Goal: Task Accomplishment & Management: Manage account settings

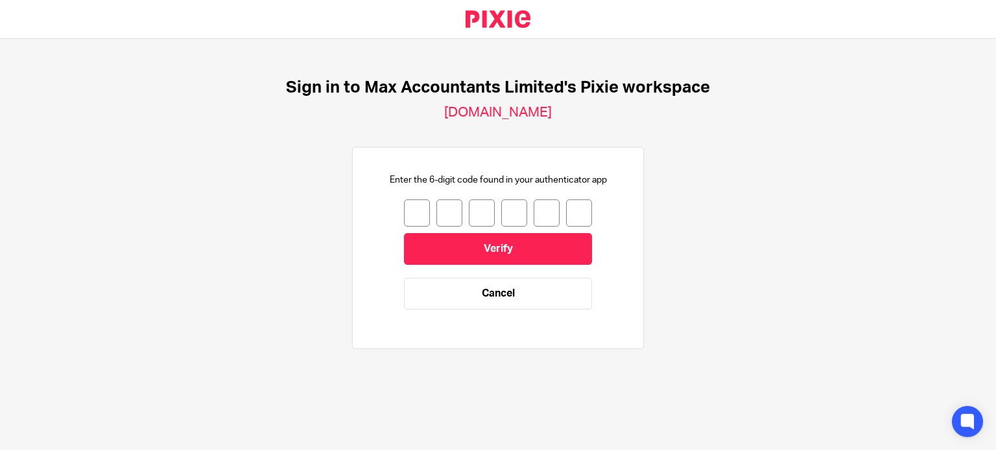
click at [408, 212] on input "number" at bounding box center [417, 213] width 26 height 27
type input "2"
type input "8"
type input "6"
type input "8"
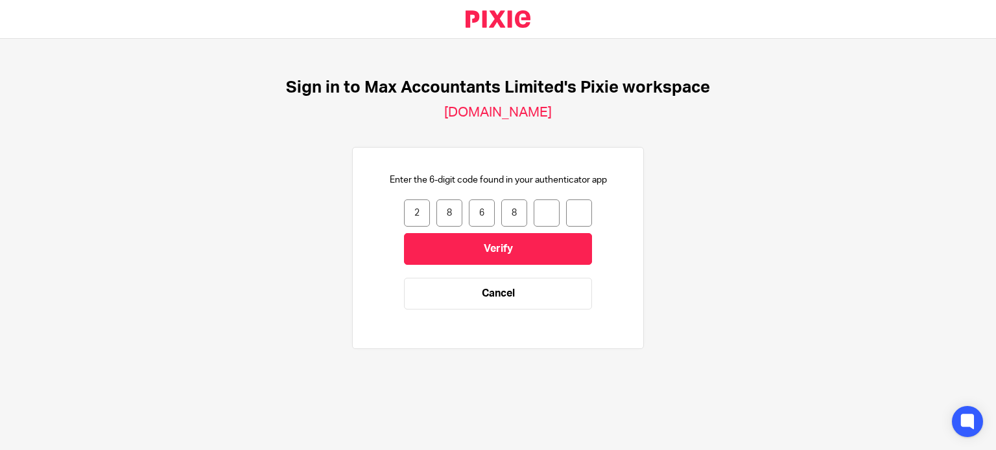
type input "3"
type input "2"
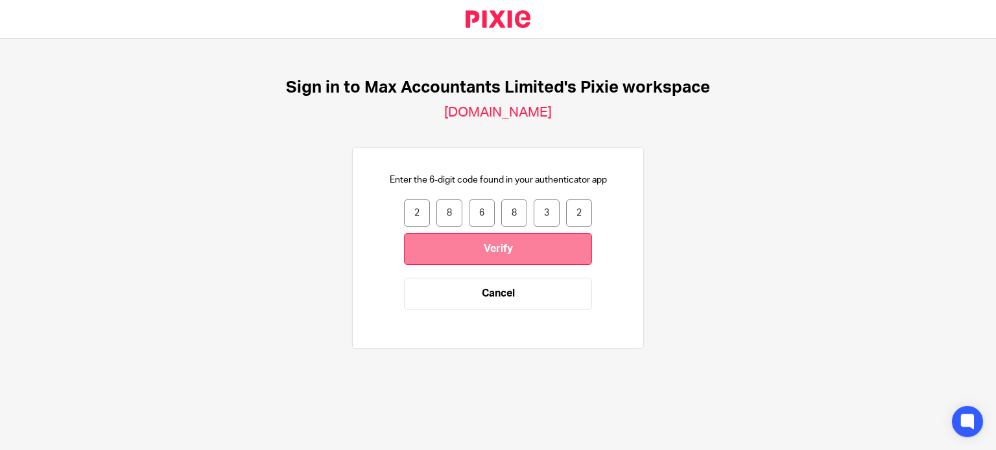
click at [407, 246] on input "Verify" at bounding box center [498, 249] width 188 height 32
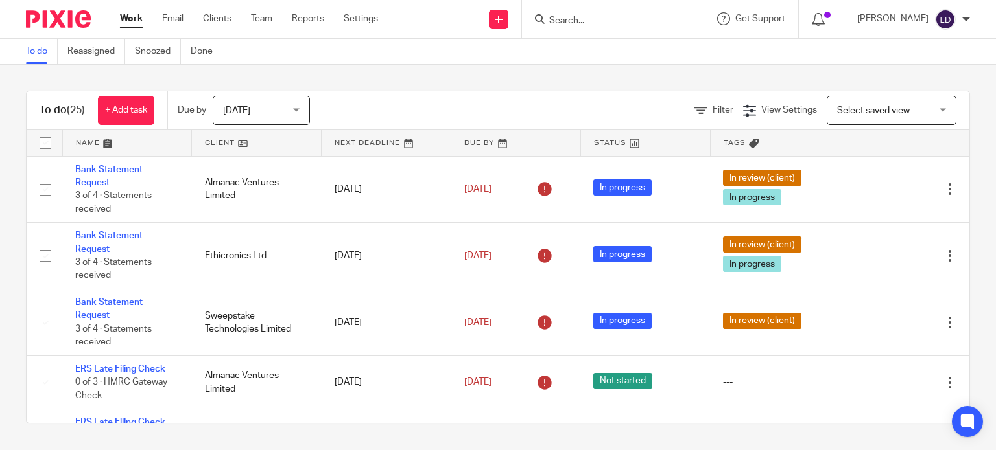
drag, startPoint x: 576, startPoint y: 36, endPoint x: 576, endPoint y: 22, distance: 14.3
click at [576, 29] on div "Authentication code validated." at bounding box center [740, 37] width 485 height 49
click at [578, 21] on input "Search" at bounding box center [606, 22] width 117 height 12
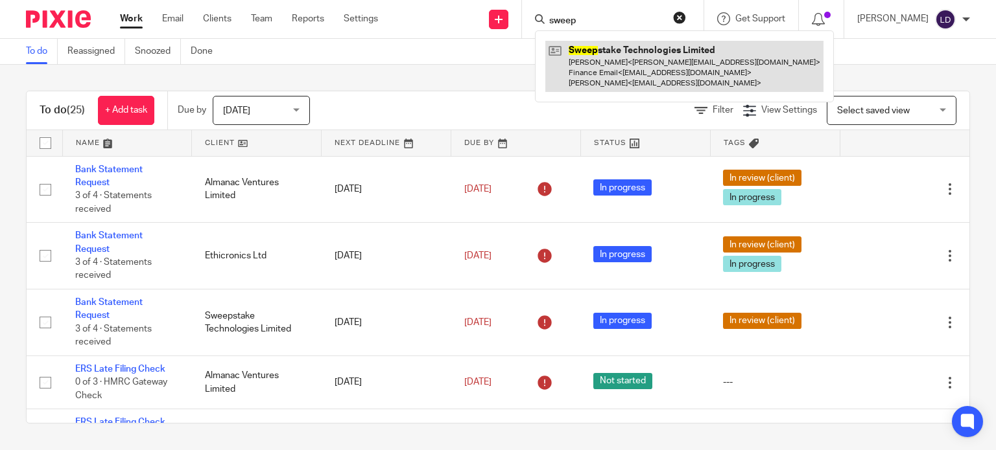
type input "sweep"
click at [605, 62] on link at bounding box center [684, 66] width 278 height 51
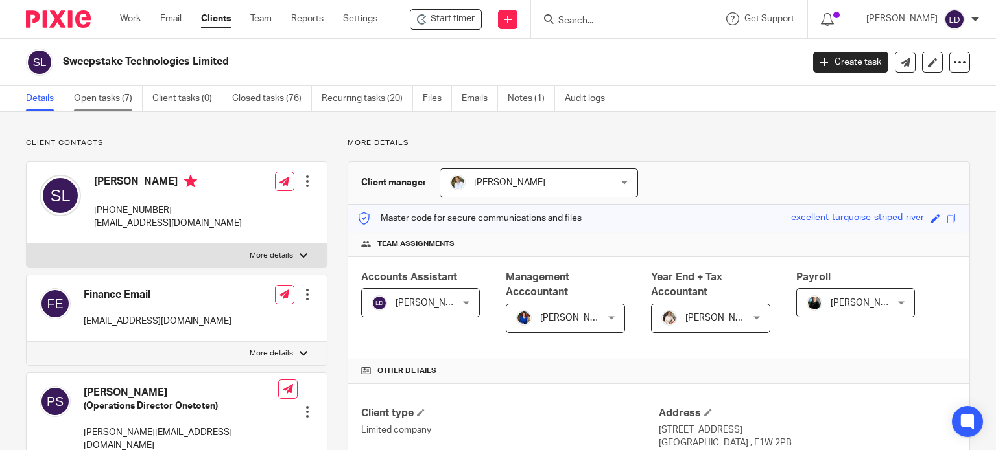
click at [117, 97] on link "Open tasks (7)" at bounding box center [108, 98] width 69 height 25
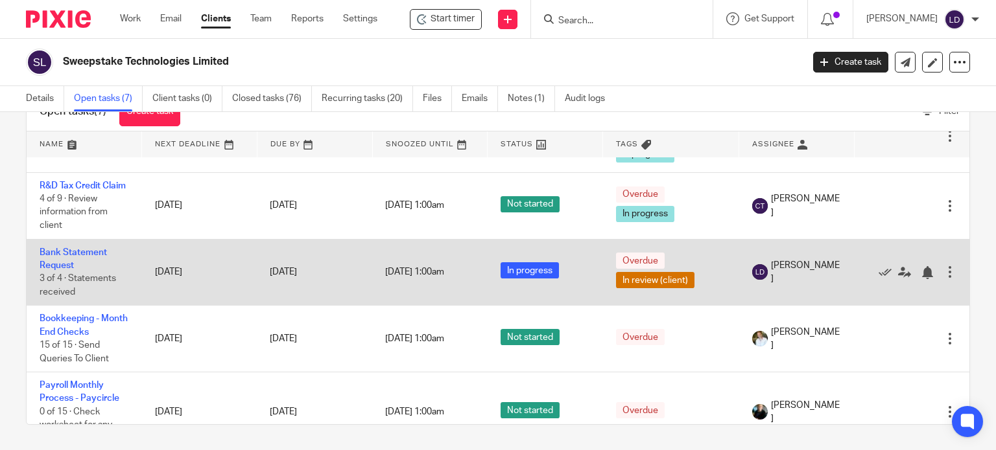
scroll to position [32, 0]
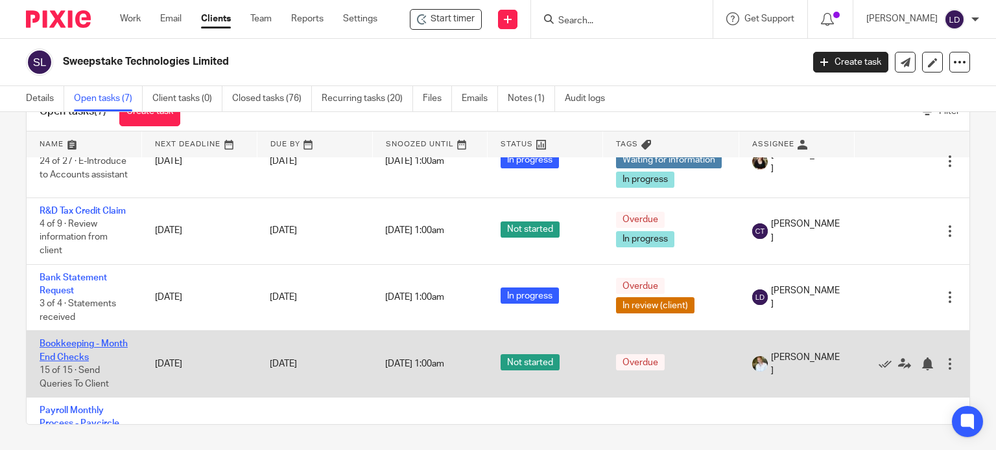
click at [73, 361] on link "Bookkeeping - Month End Checks" at bounding box center [84, 351] width 88 height 22
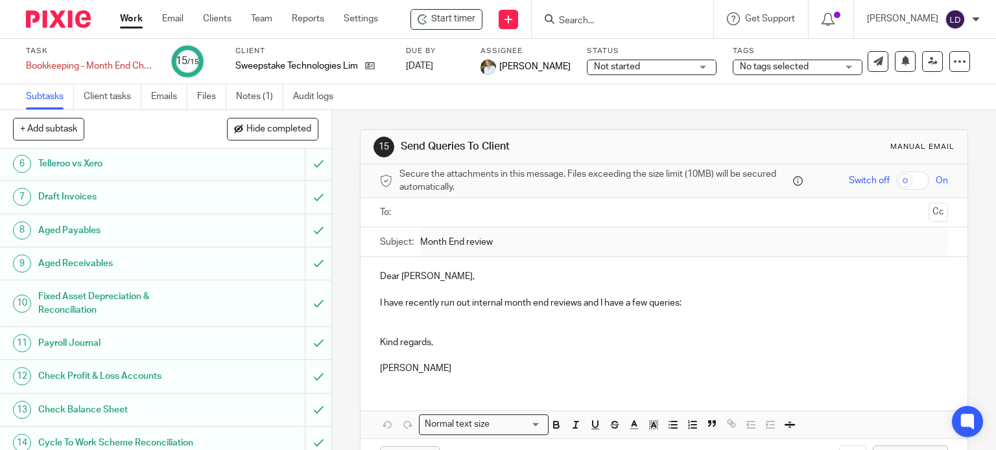
scroll to position [209, 0]
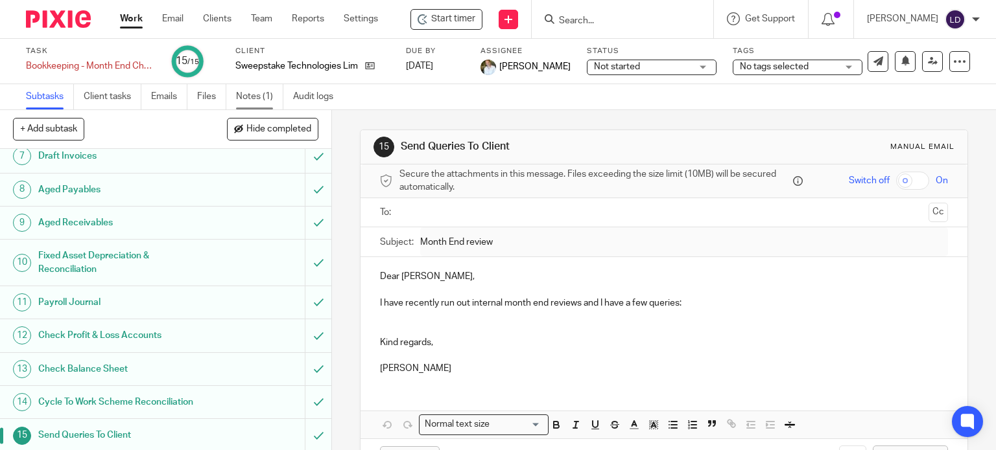
click at [254, 97] on link "Notes (1)" at bounding box center [259, 96] width 47 height 25
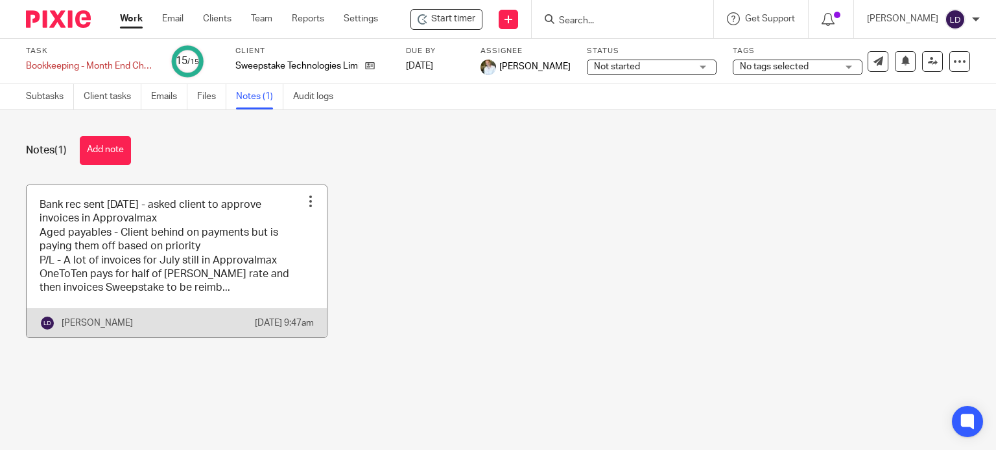
click at [280, 270] on link at bounding box center [177, 261] width 300 height 152
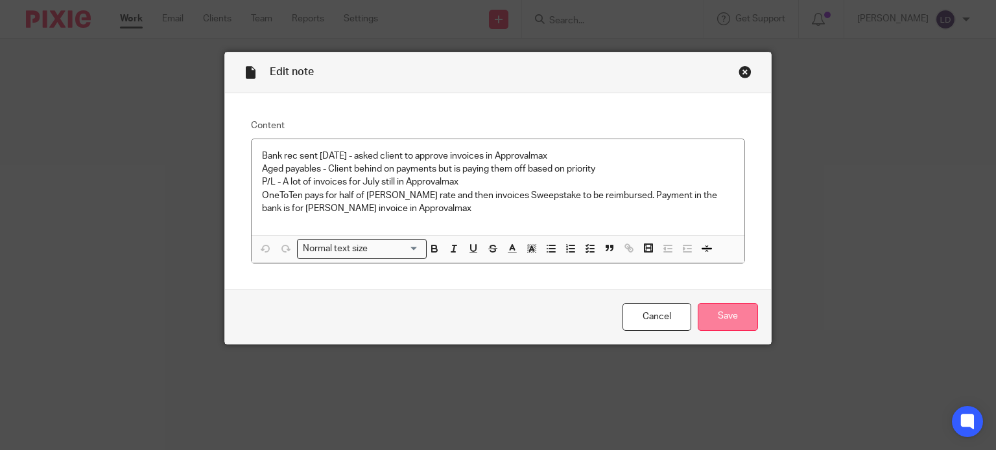
click at [719, 320] on input "Save" at bounding box center [727, 317] width 60 height 28
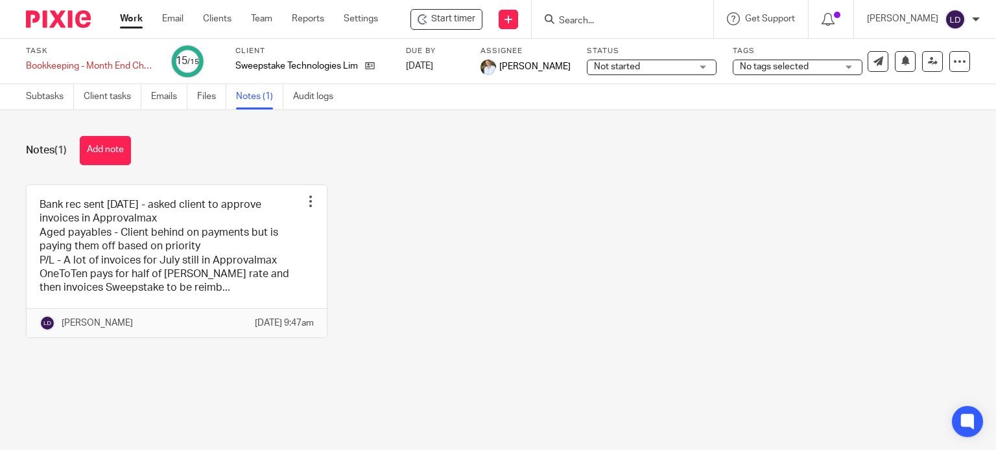
click at [123, 22] on link "Work" at bounding box center [131, 18] width 23 height 13
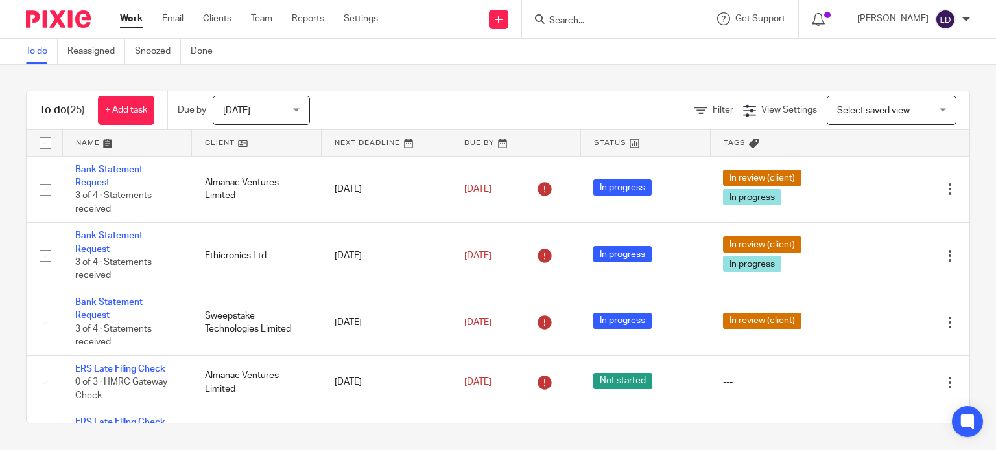
click at [220, 145] on link at bounding box center [256, 143] width 129 height 26
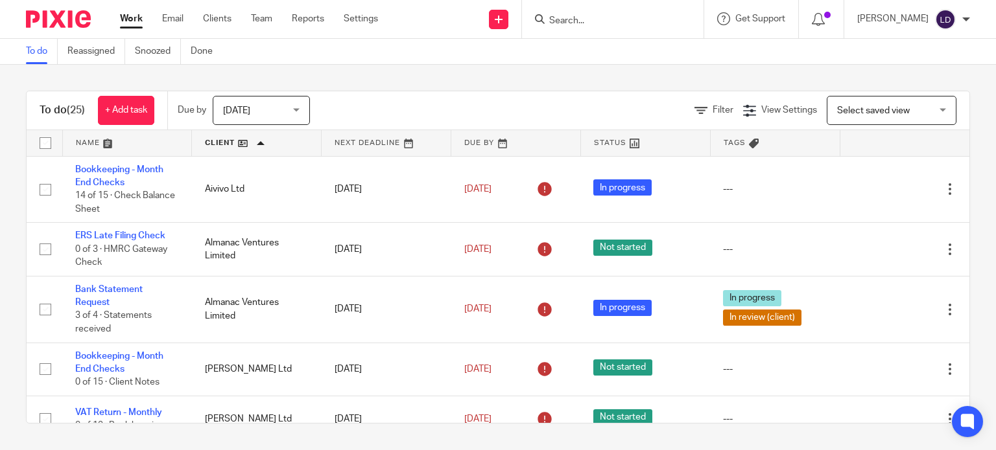
click at [586, 20] on input "Search" at bounding box center [606, 22] width 117 height 12
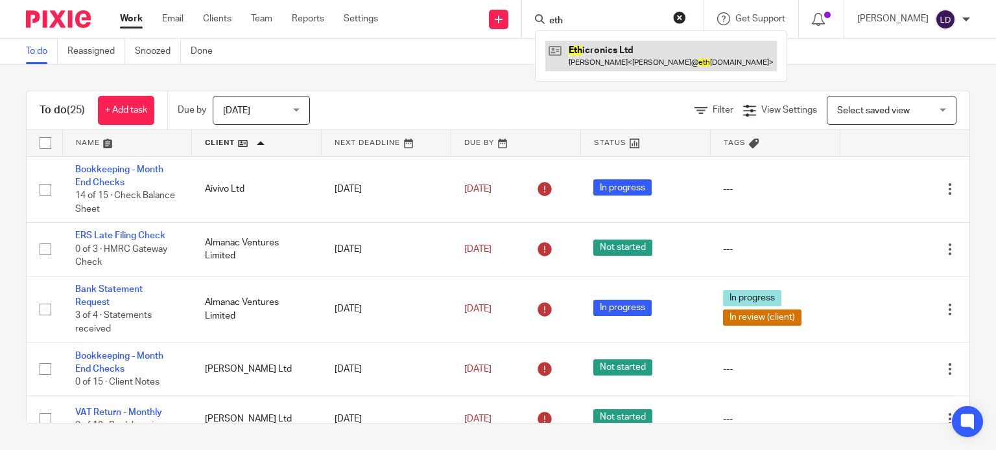
type input "eth"
click at [627, 66] on link at bounding box center [660, 56] width 231 height 30
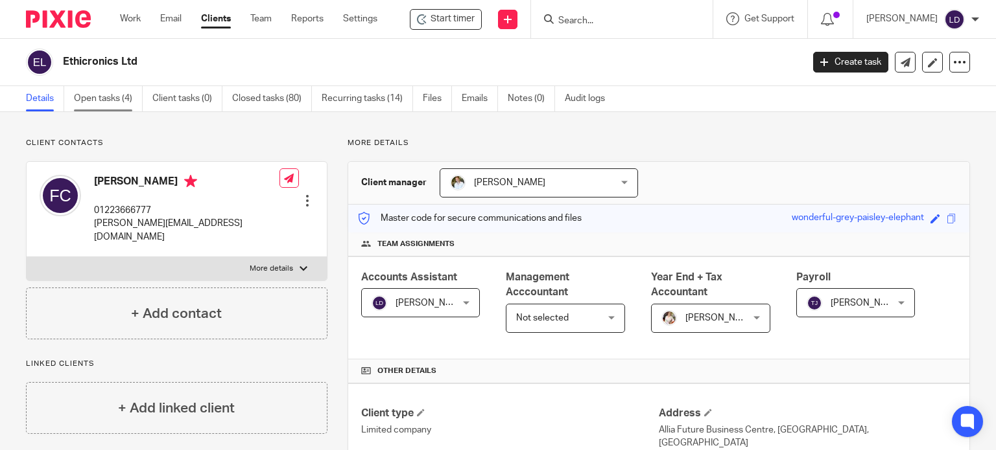
click at [131, 105] on link "Open tasks (4)" at bounding box center [108, 98] width 69 height 25
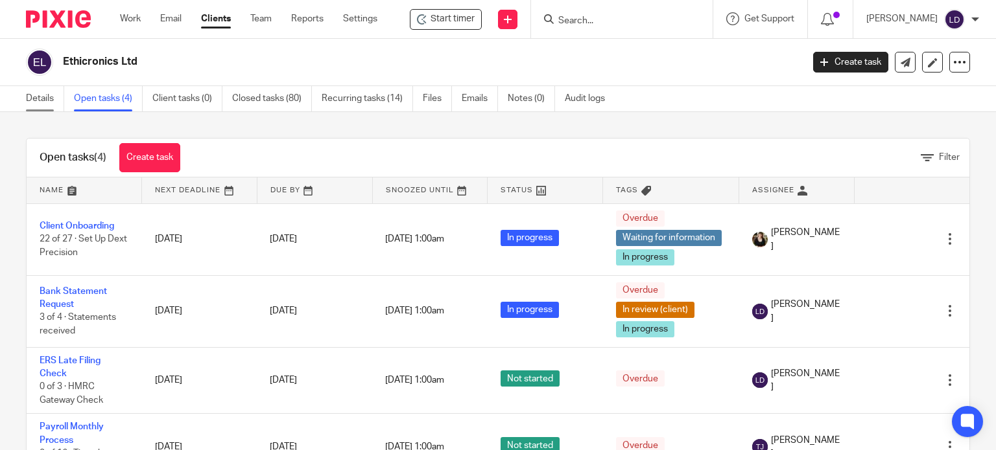
click at [49, 99] on link "Details" at bounding box center [45, 98] width 38 height 25
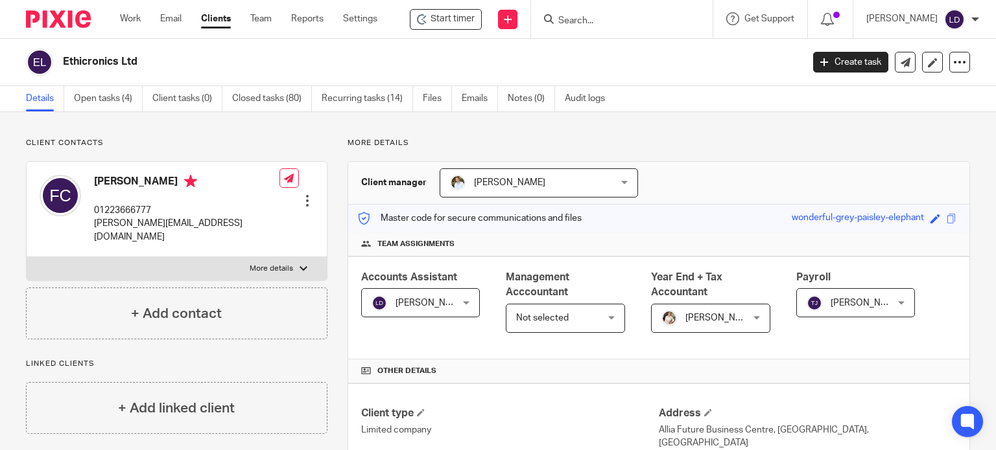
click at [582, 16] on input "Search" at bounding box center [615, 22] width 117 height 12
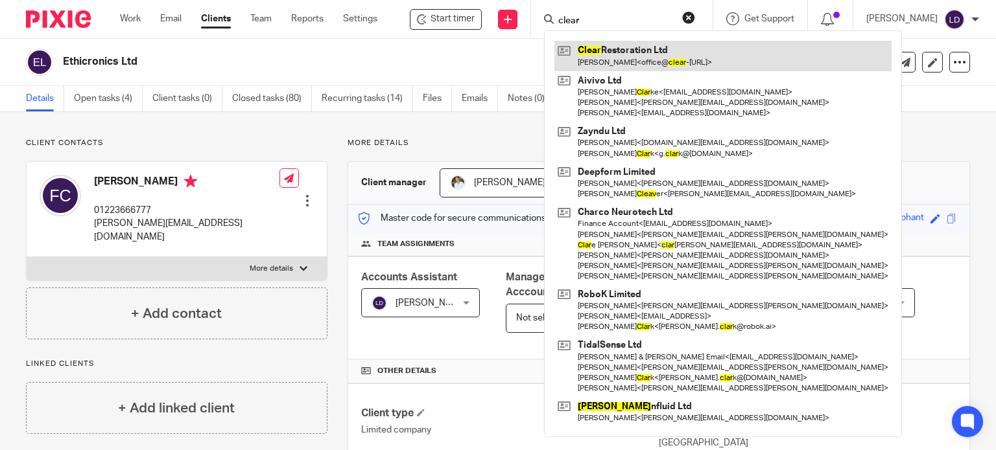
type input "clear"
click at [609, 54] on link at bounding box center [722, 56] width 337 height 30
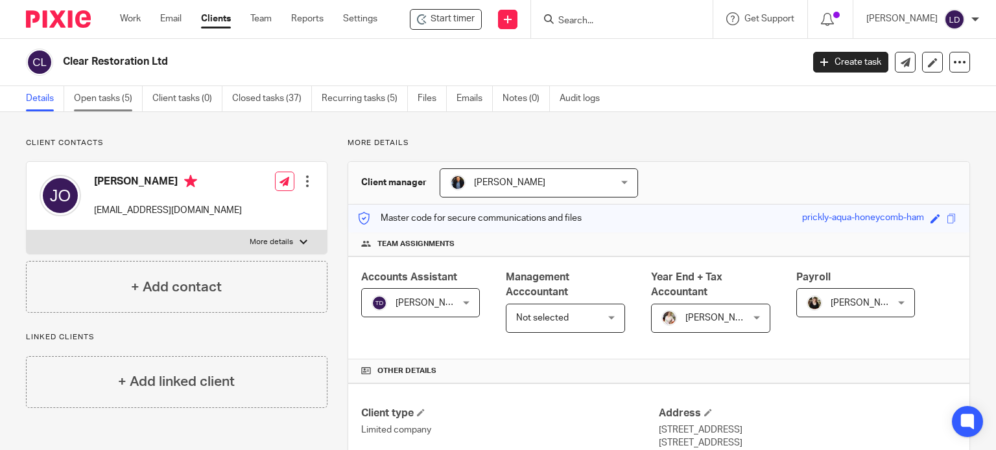
click at [116, 97] on link "Open tasks (5)" at bounding box center [108, 98] width 69 height 25
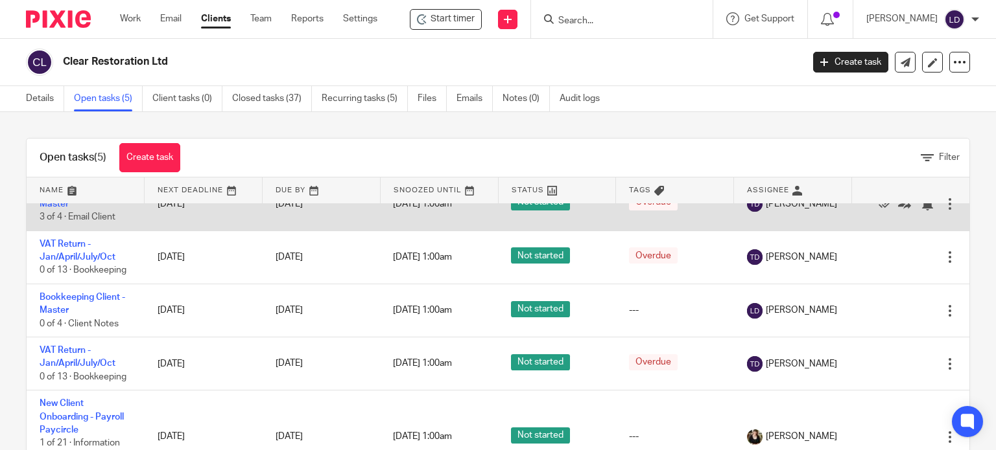
scroll to position [40, 0]
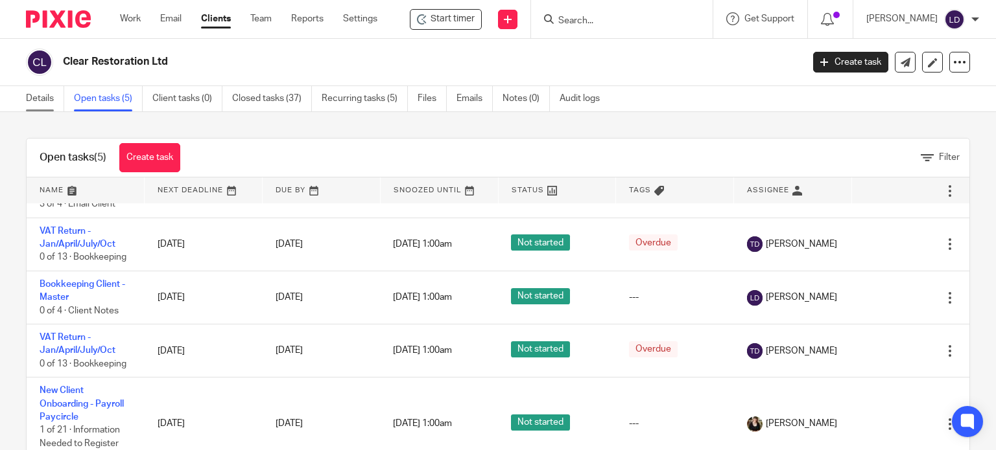
click at [51, 103] on link "Details" at bounding box center [45, 98] width 38 height 25
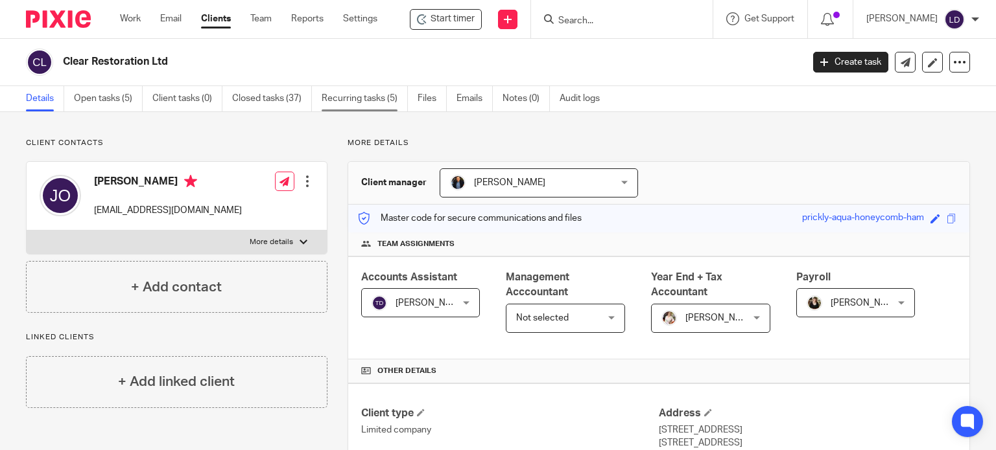
click at [347, 97] on link "Recurring tasks (5)" at bounding box center [365, 98] width 86 height 25
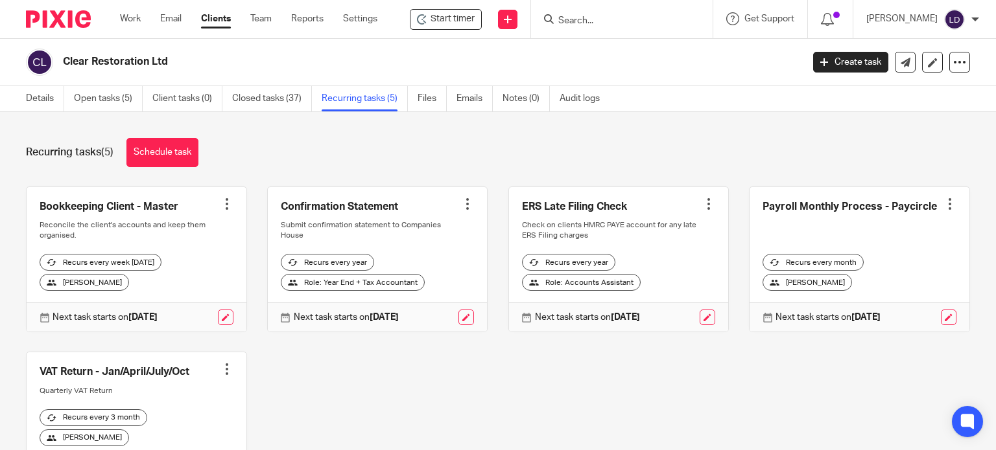
click at [101, 291] on div "[PERSON_NAME]" at bounding box center [84, 282] width 89 height 17
click at [223, 207] on div at bounding box center [226, 204] width 13 height 13
click at [303, 360] on div "Bookkeeping Client - Master Create task Clone template Recalculate schedule Can…" at bounding box center [488, 347] width 964 height 321
click at [225, 325] on link at bounding box center [226, 318] width 16 height 16
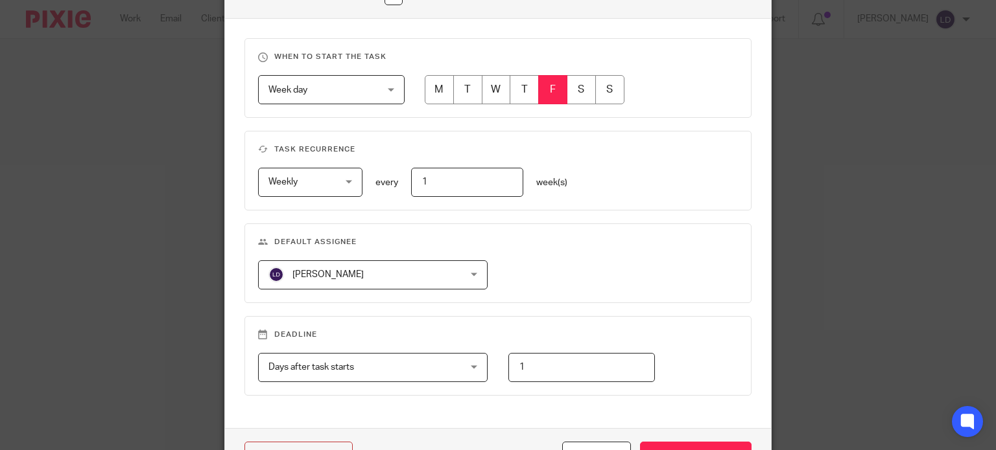
scroll to position [540, 0]
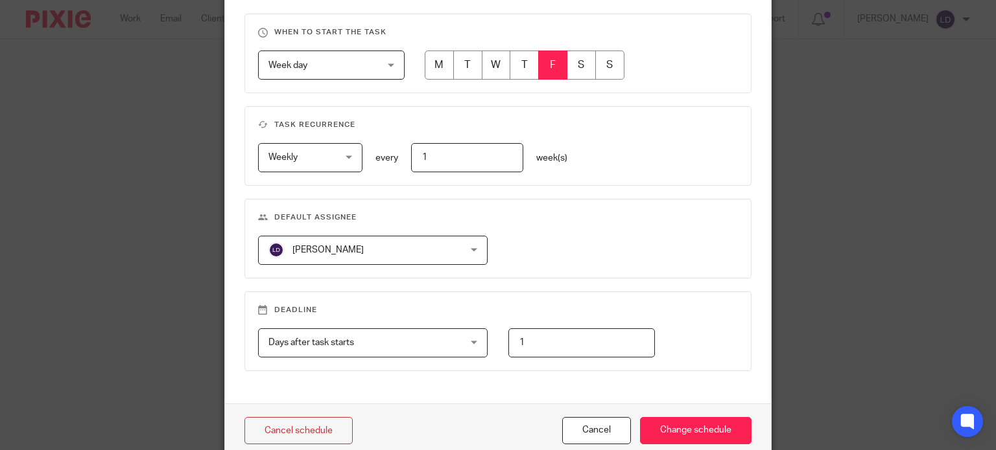
click at [404, 246] on span "[PERSON_NAME]" at bounding box center [355, 250] width 175 height 27
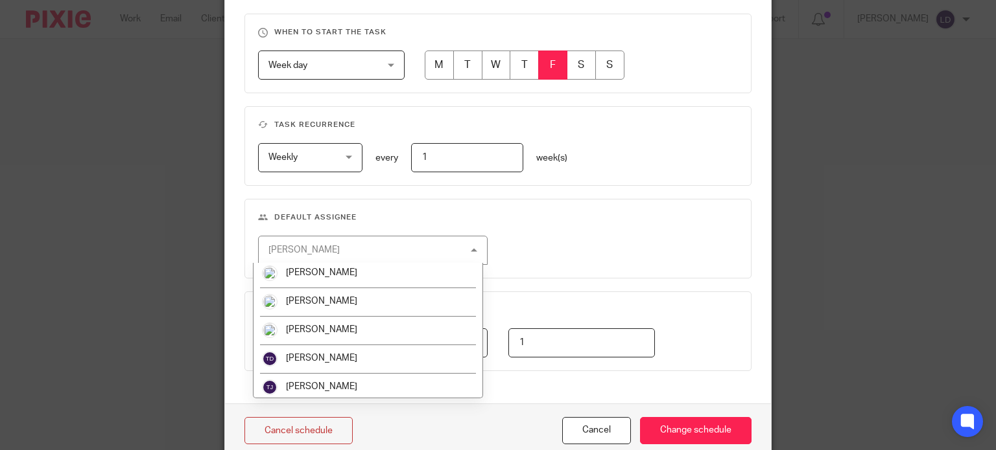
scroll to position [463, 0]
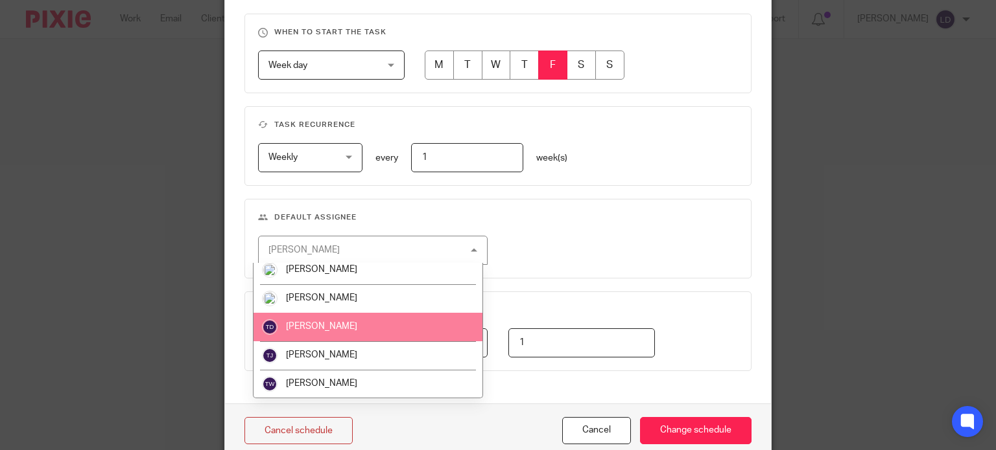
click at [366, 323] on li "[PERSON_NAME]" at bounding box center [367, 327] width 229 height 29
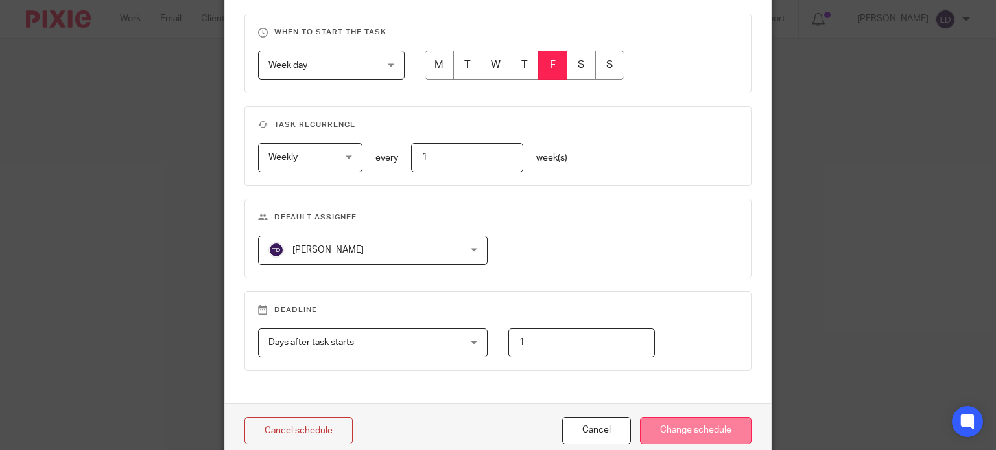
click at [682, 425] on input "Change schedule" at bounding box center [695, 431] width 111 height 28
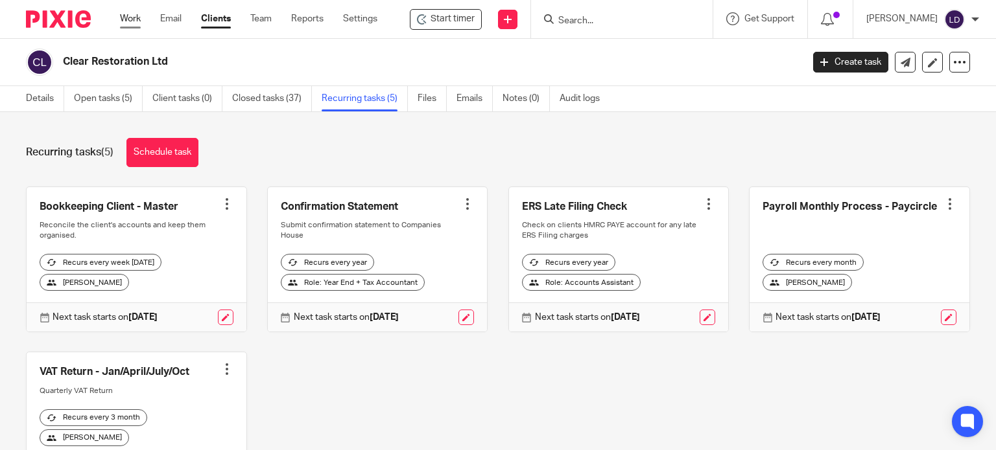
click at [126, 16] on link "Work" at bounding box center [130, 18] width 21 height 13
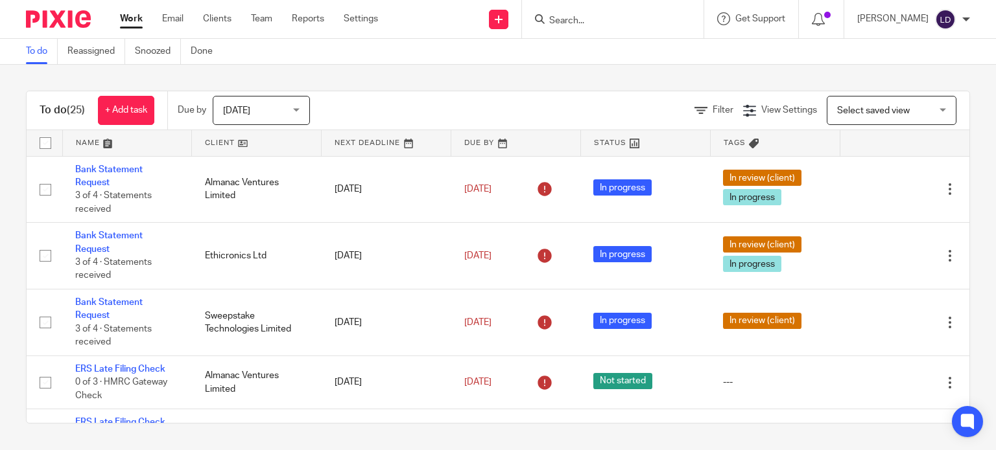
click at [203, 147] on link at bounding box center [256, 143] width 129 height 26
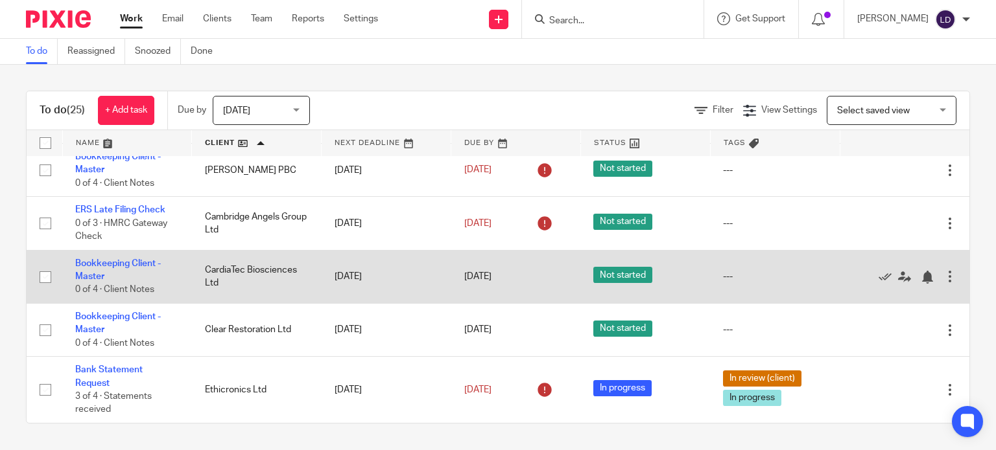
scroll to position [324, 0]
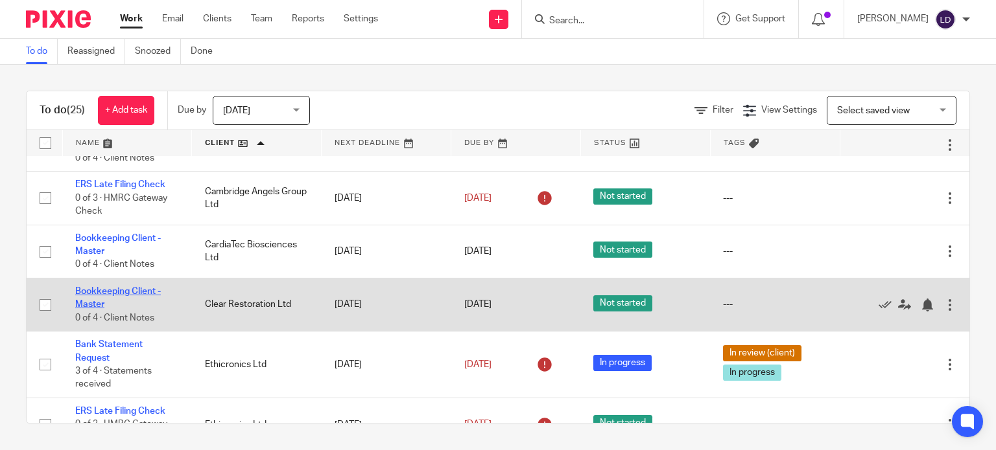
click at [133, 295] on link "Bookkeeping Client - Master" at bounding box center [118, 298] width 86 height 22
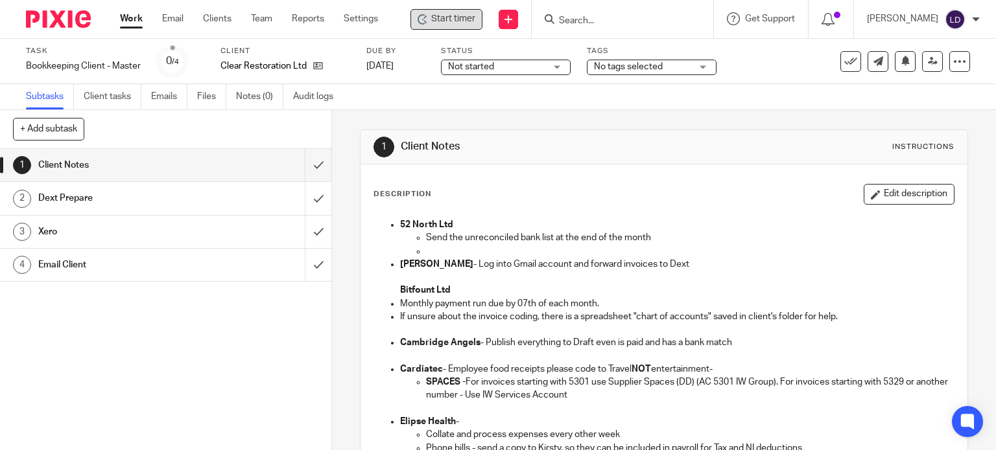
click at [432, 15] on span "Start timer" at bounding box center [453, 19] width 44 height 14
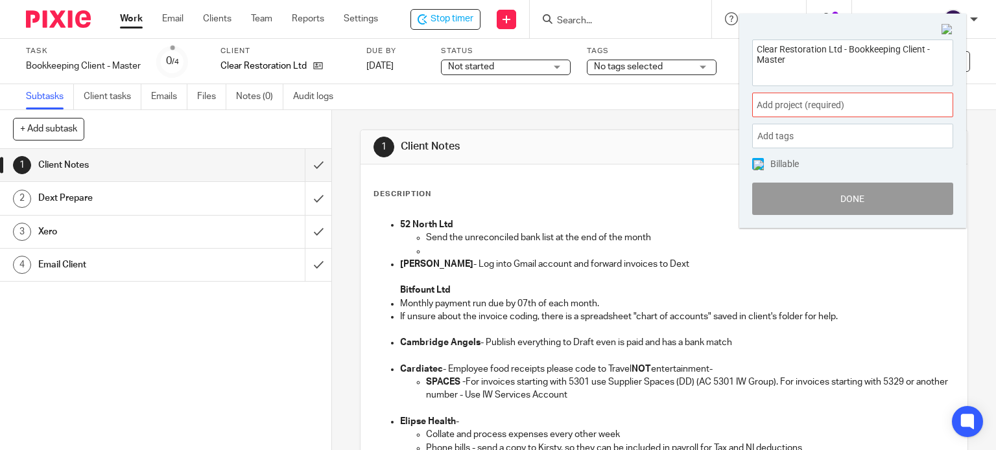
click at [782, 100] on span "Add project (required) :" at bounding box center [837, 106] width 163 height 14
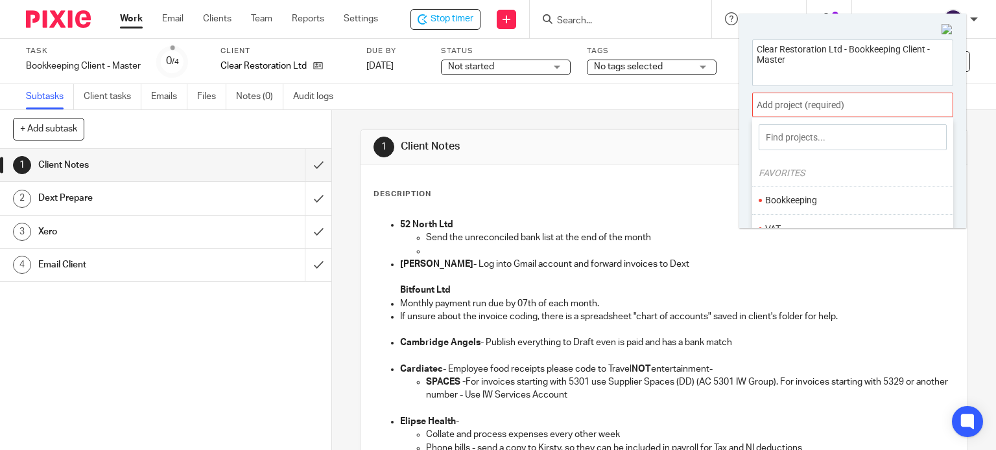
click at [786, 202] on li "Bookkeeping" at bounding box center [849, 201] width 169 height 14
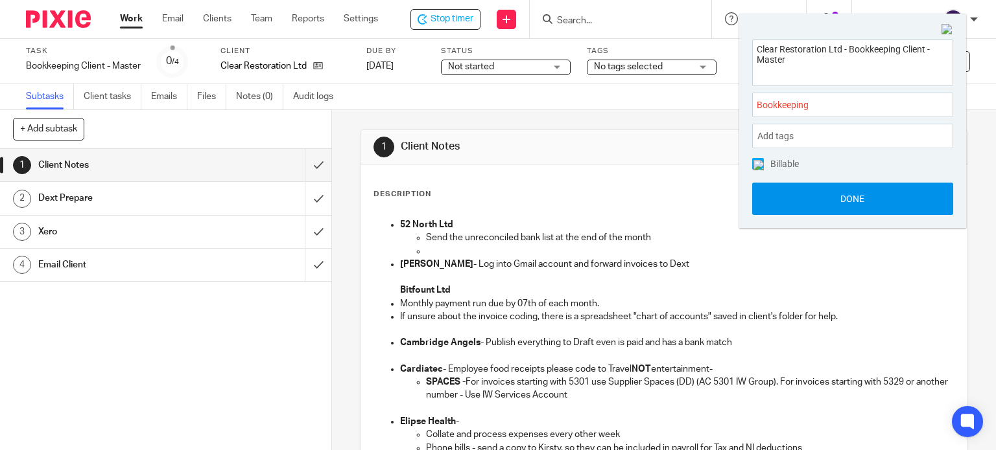
click at [782, 208] on button "Done" at bounding box center [852, 199] width 201 height 32
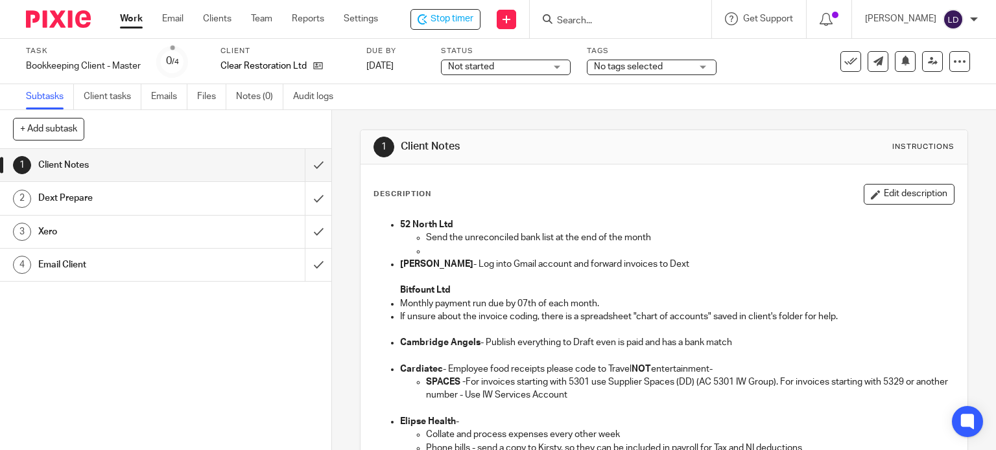
click at [528, 69] on span "Not started" at bounding box center [496, 67] width 97 height 14
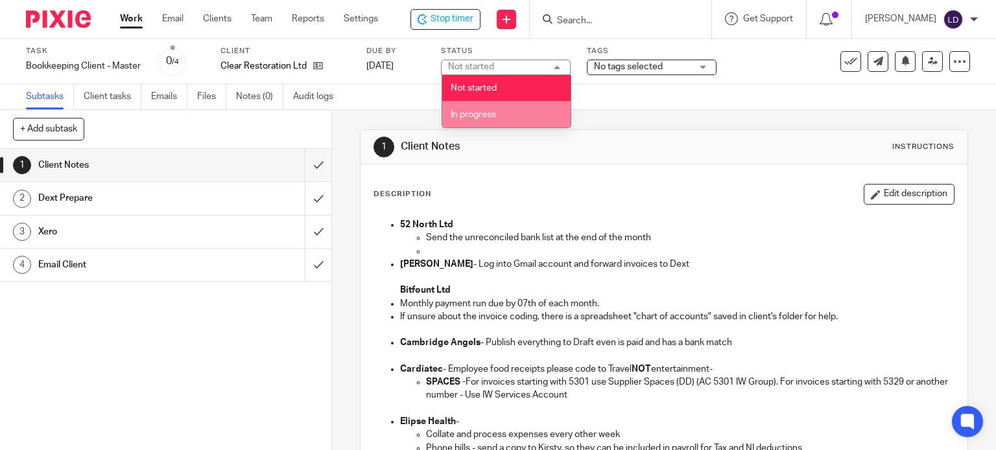
click at [526, 113] on li "In progress" at bounding box center [506, 114] width 128 height 27
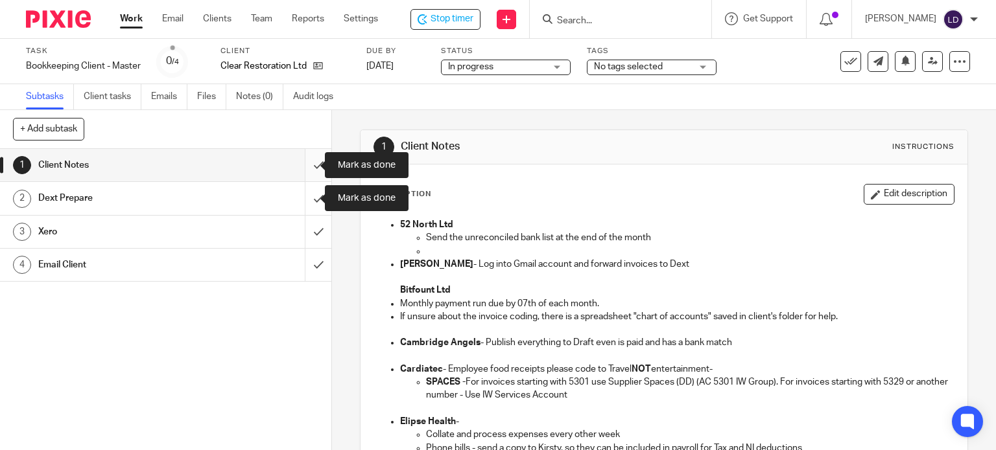
click at [301, 173] on input "submit" at bounding box center [165, 165] width 331 height 32
click at [306, 196] on input "submit" at bounding box center [165, 198] width 331 height 32
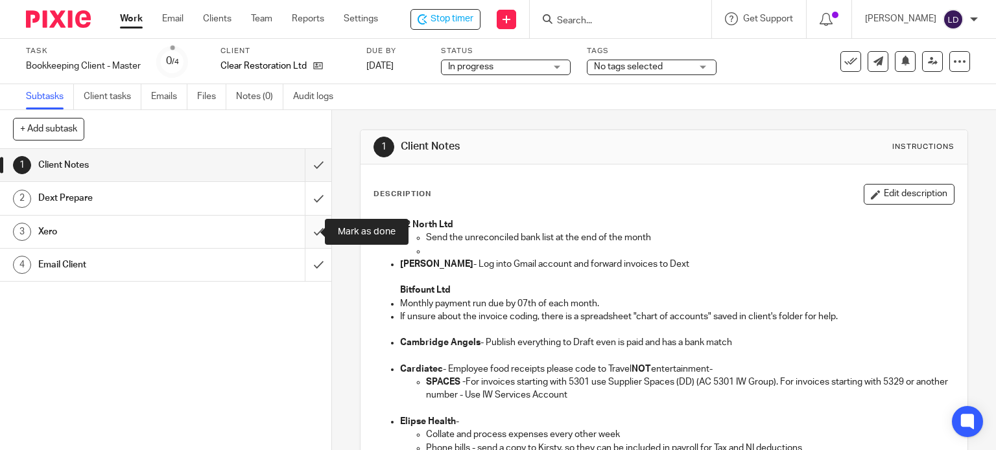
click at [313, 221] on input "submit" at bounding box center [165, 232] width 331 height 32
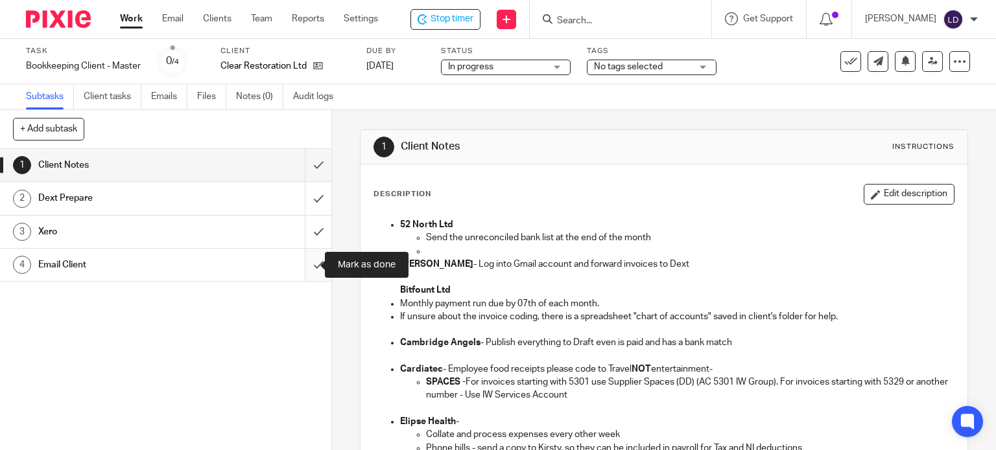
click at [316, 256] on input "submit" at bounding box center [165, 265] width 331 height 32
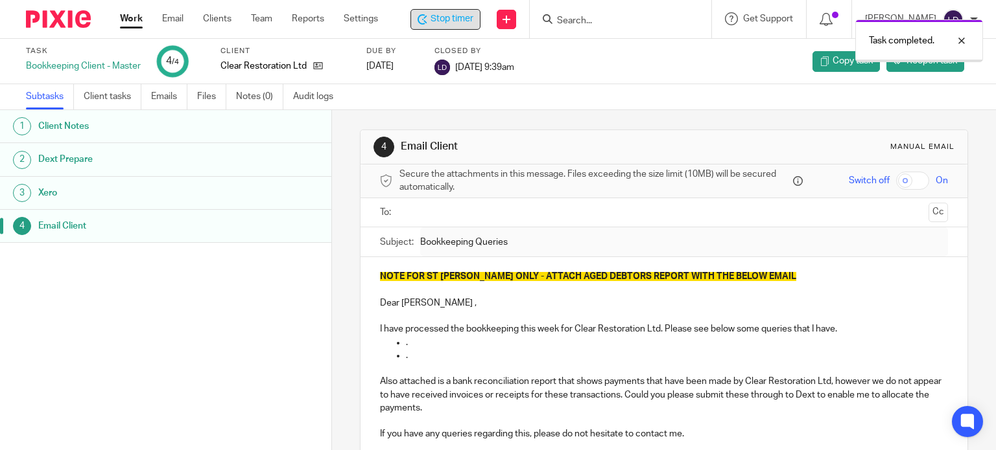
click at [432, 21] on span "Stop timer" at bounding box center [451, 19] width 43 height 14
click at [433, 23] on span "Stop timer" at bounding box center [451, 19] width 43 height 14
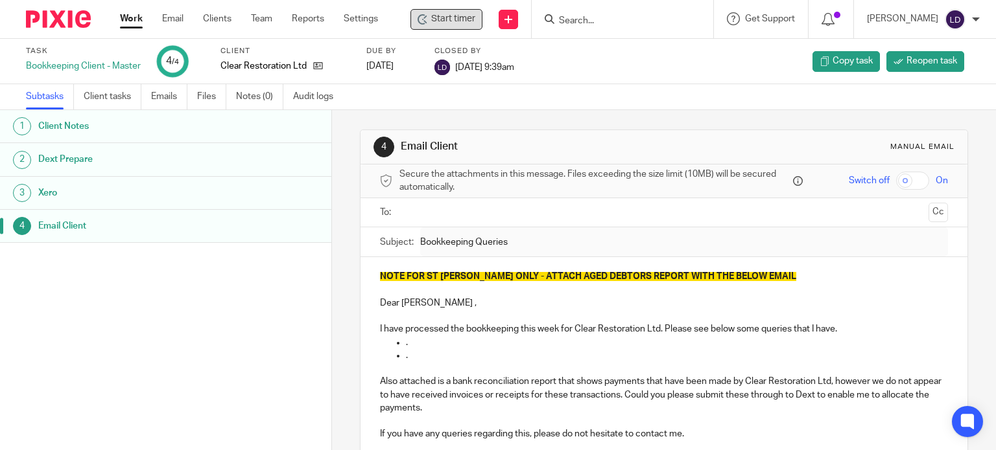
click at [130, 19] on link "Work" at bounding box center [131, 18] width 23 height 13
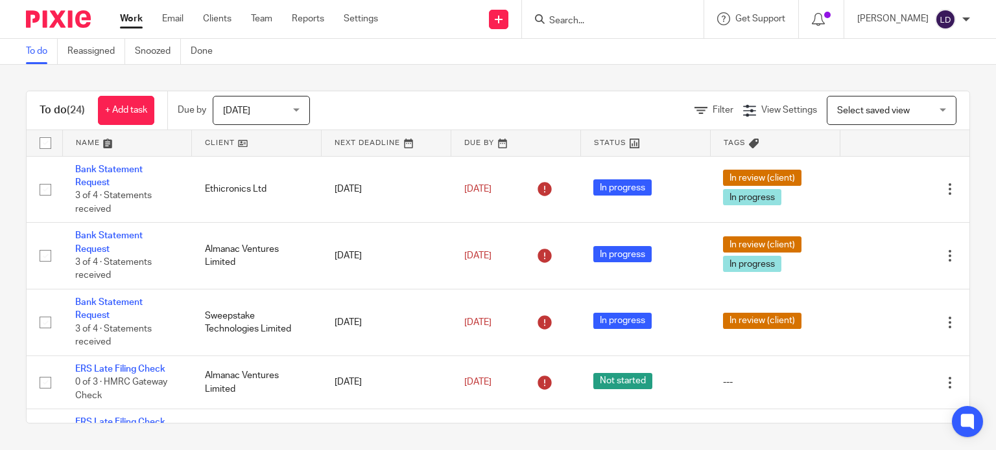
click at [218, 143] on link at bounding box center [256, 143] width 129 height 26
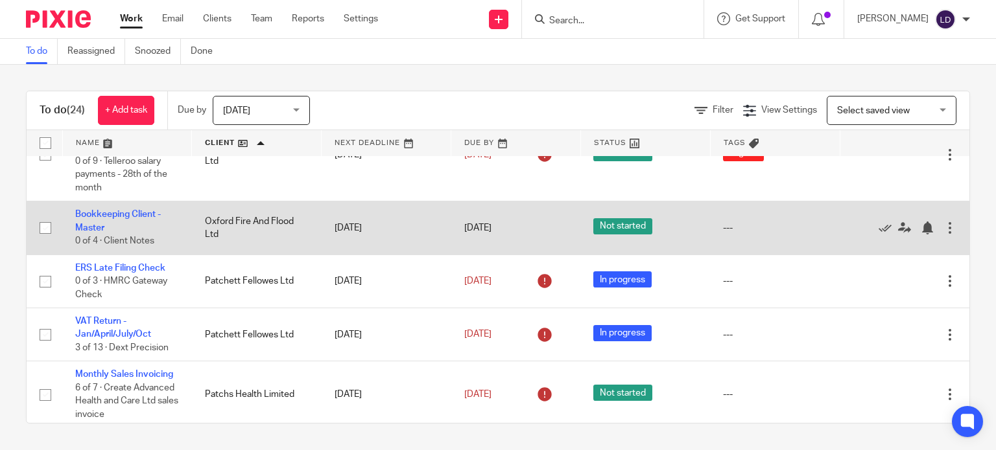
scroll to position [864, 0]
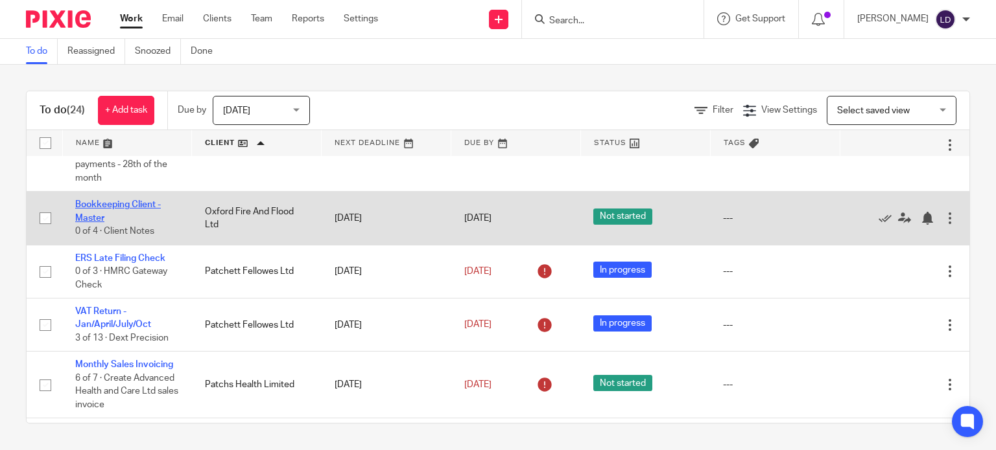
click at [115, 211] on link "Bookkeeping Client - Master" at bounding box center [118, 211] width 86 height 22
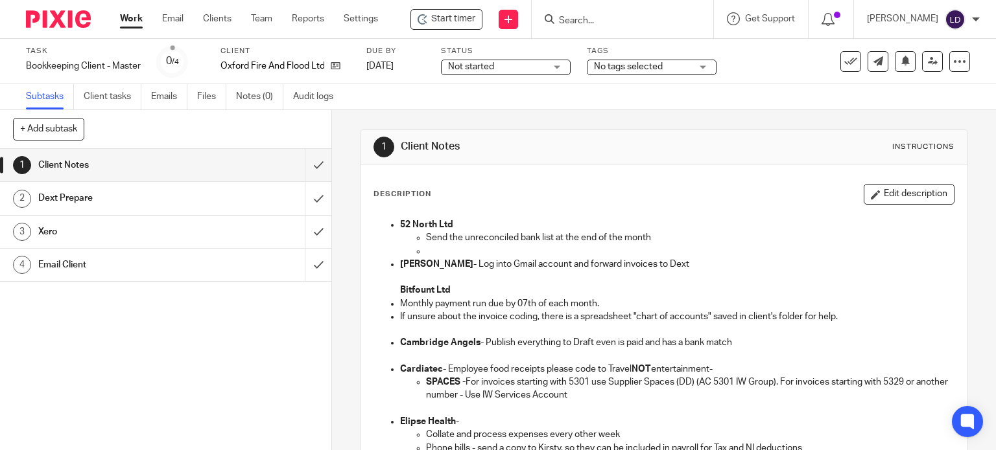
drag, startPoint x: 213, startPoint y: 10, endPoint x: 371, endPoint y: 39, distance: 160.7
click at [378, 38] on div "Work Email Clients Team Reports Settings Work Email Clients Team Reports Settin…" at bounding box center [498, 19] width 996 height 39
click at [440, 18] on span "Start timer" at bounding box center [453, 19] width 44 height 14
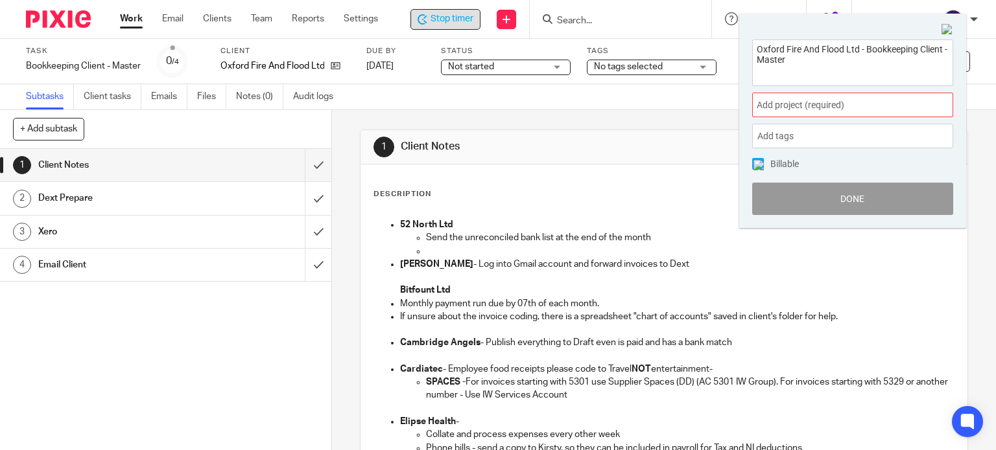
click at [803, 103] on span "Add project (required) :" at bounding box center [837, 106] width 163 height 14
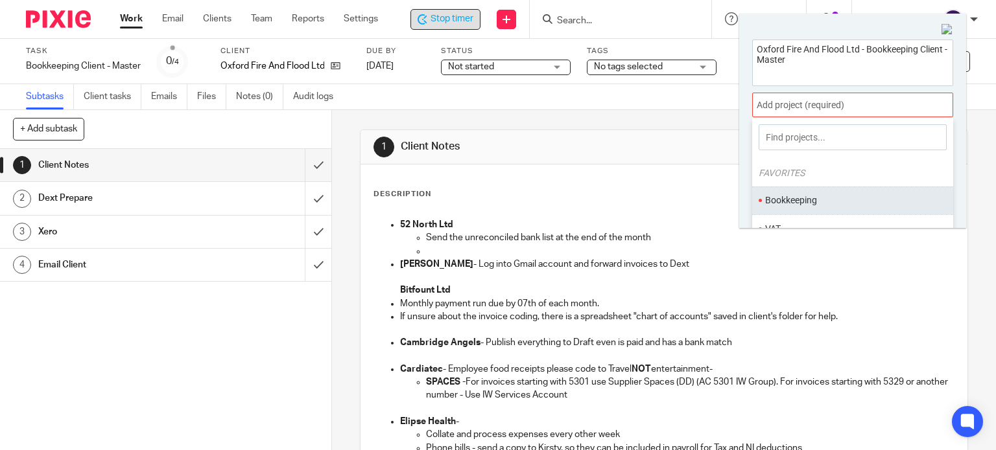
click at [803, 202] on li "Bookkeeping" at bounding box center [849, 201] width 169 height 14
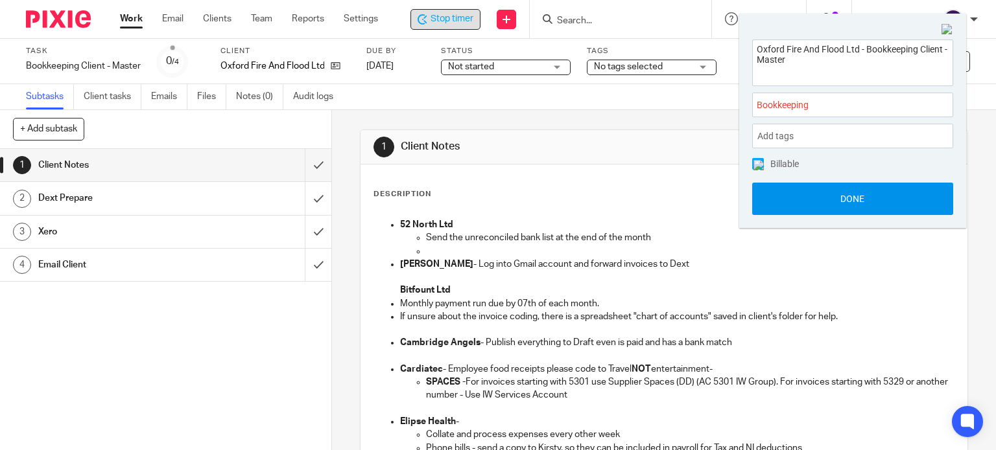
click at [796, 192] on button "Done" at bounding box center [852, 199] width 201 height 32
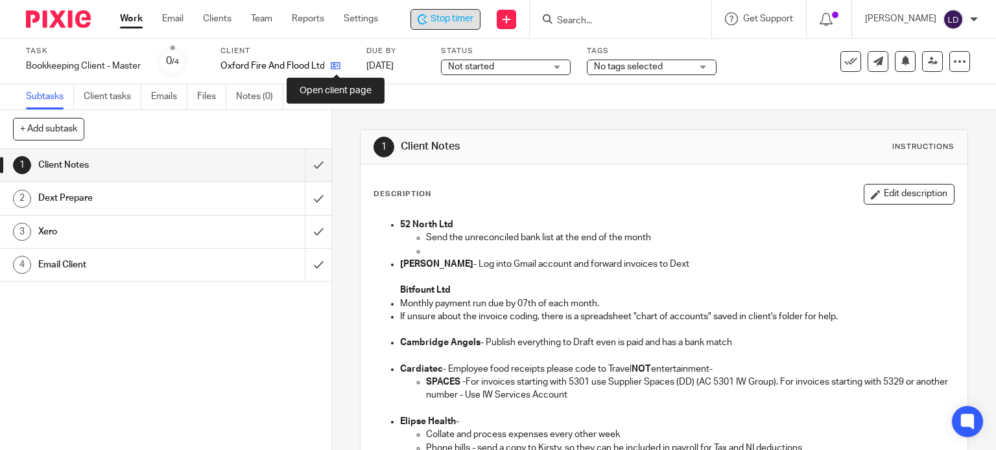
click at [338, 71] on icon at bounding box center [336, 66] width 10 height 10
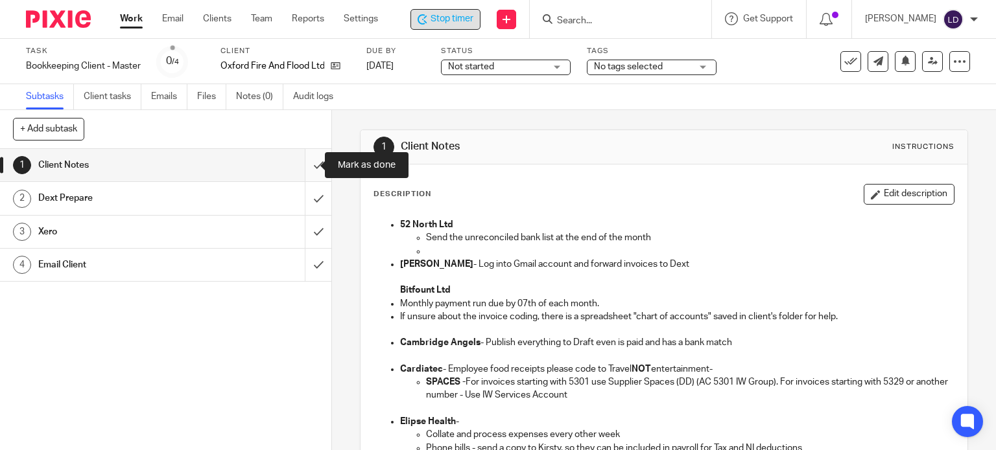
click at [307, 168] on input "submit" at bounding box center [165, 165] width 331 height 32
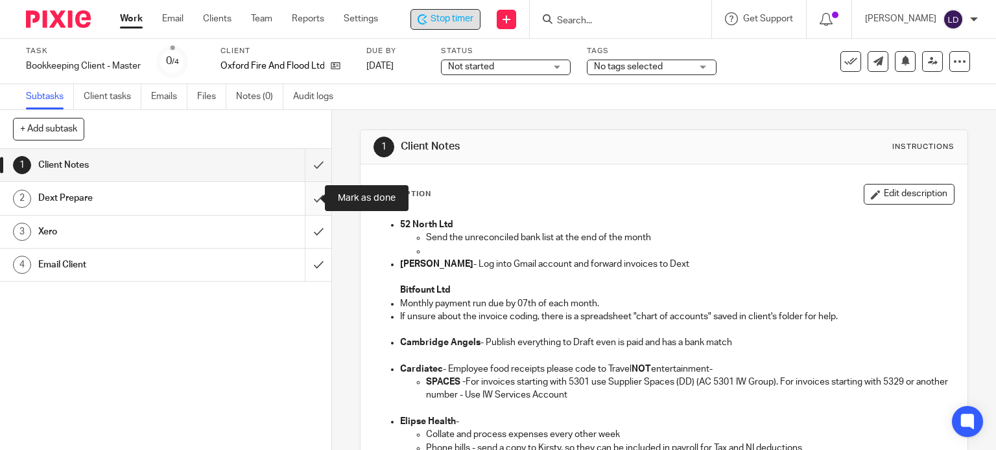
drag, startPoint x: 306, startPoint y: 200, endPoint x: 307, endPoint y: 212, distance: 11.7
click at [306, 201] on input "submit" at bounding box center [165, 198] width 331 height 32
click at [311, 222] on input "submit" at bounding box center [165, 232] width 331 height 32
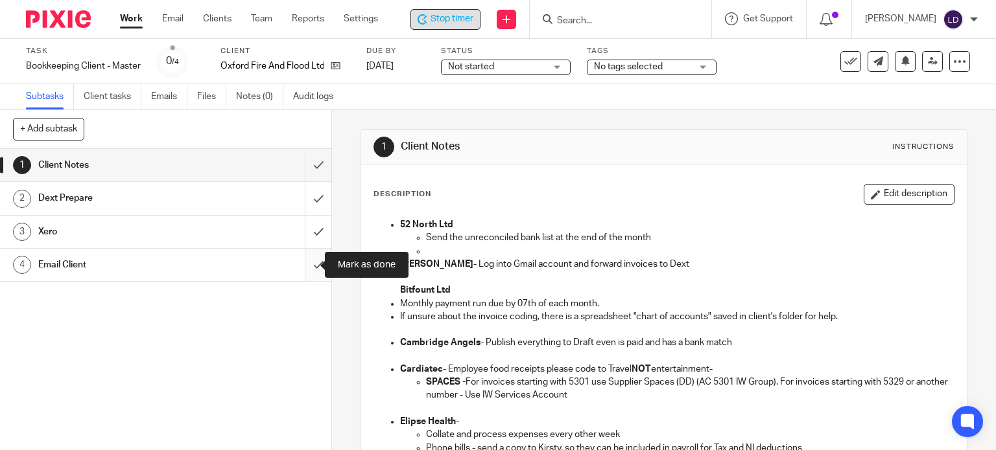
click at [314, 256] on input "submit" at bounding box center [165, 265] width 331 height 32
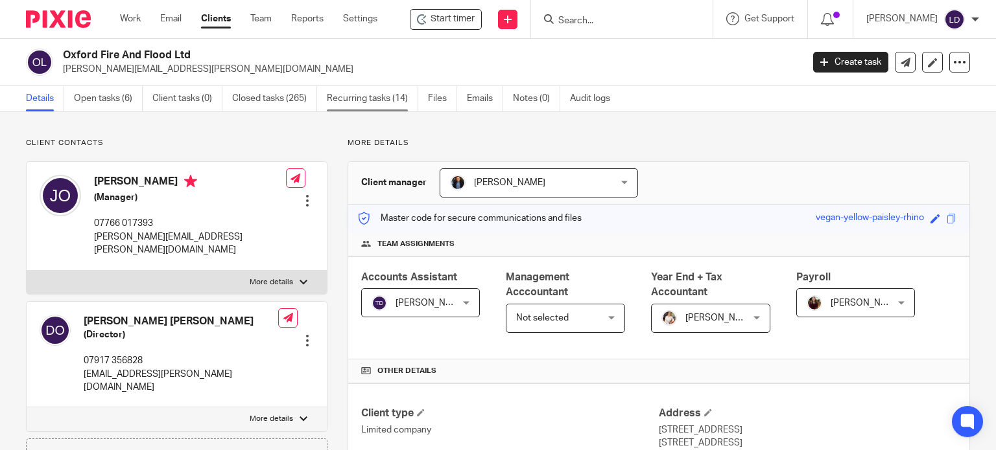
click at [351, 100] on link "Recurring tasks (14)" at bounding box center [372, 98] width 91 height 25
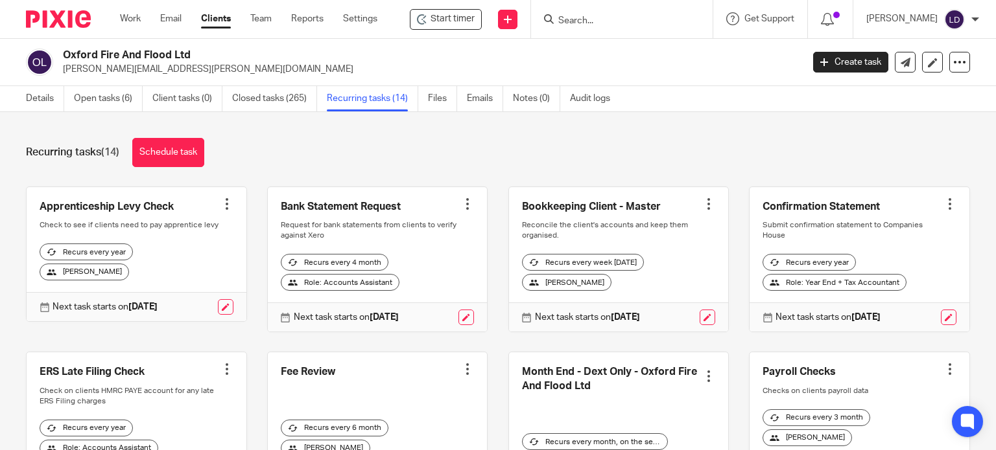
scroll to position [108, 0]
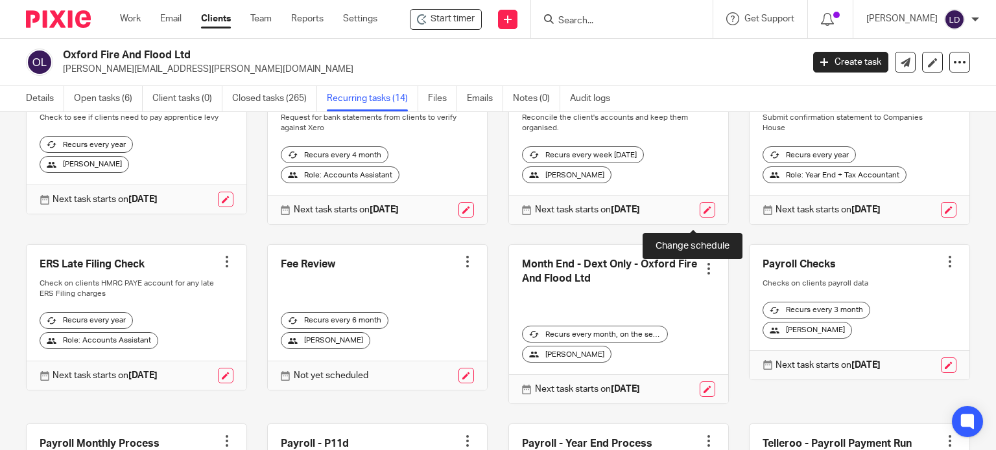
click at [699, 218] on link at bounding box center [707, 210] width 16 height 16
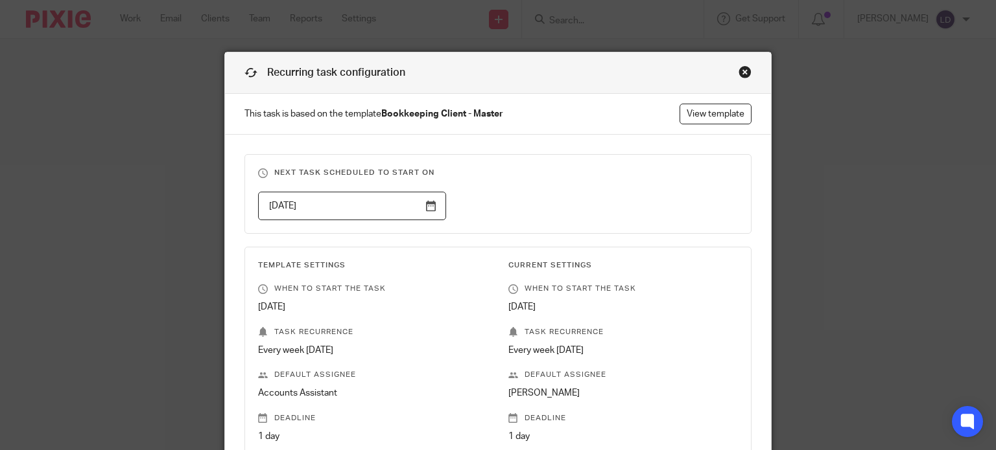
scroll to position [540, 0]
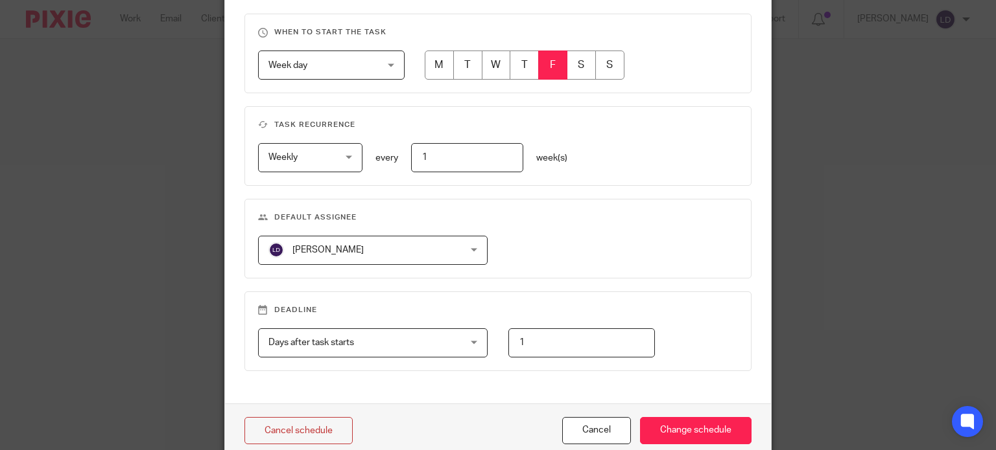
click at [395, 251] on span "[PERSON_NAME]" at bounding box center [355, 250] width 175 height 27
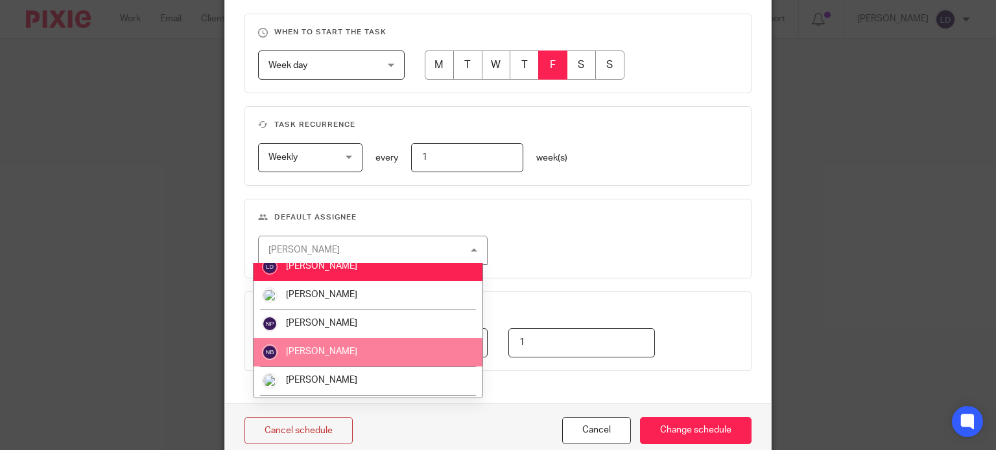
scroll to position [432, 0]
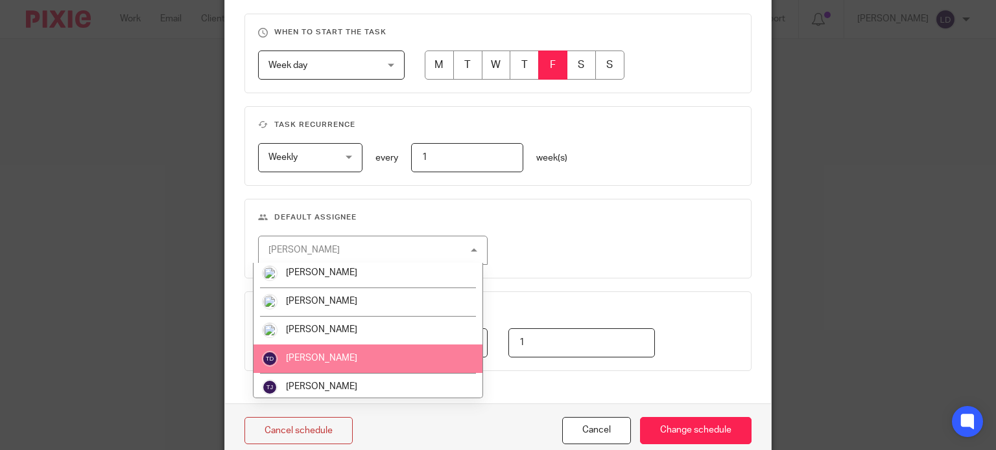
click at [347, 347] on li "[PERSON_NAME]" at bounding box center [367, 359] width 229 height 29
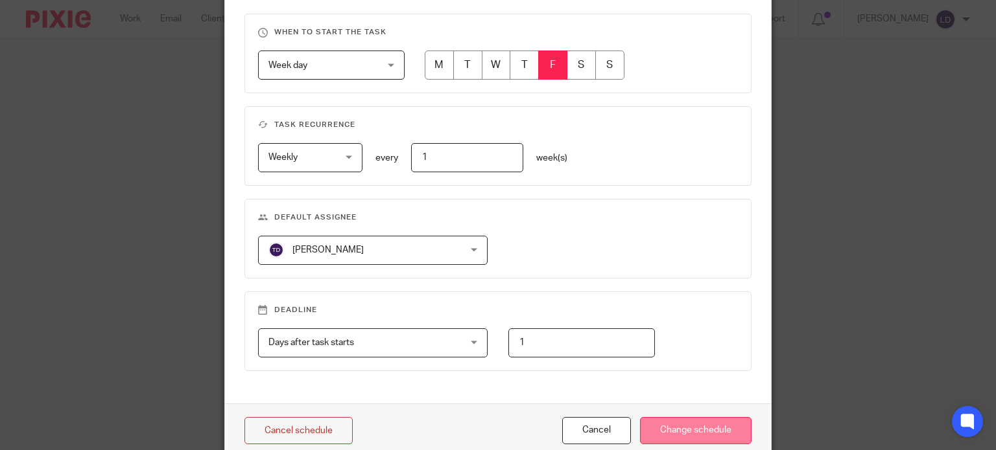
click at [661, 425] on input "Change schedule" at bounding box center [695, 431] width 111 height 28
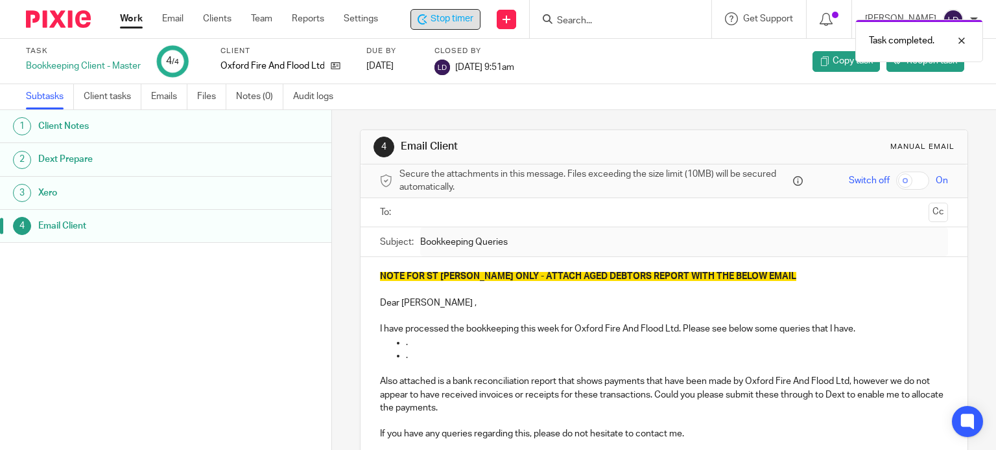
click at [450, 23] on span "Stop timer" at bounding box center [451, 19] width 43 height 14
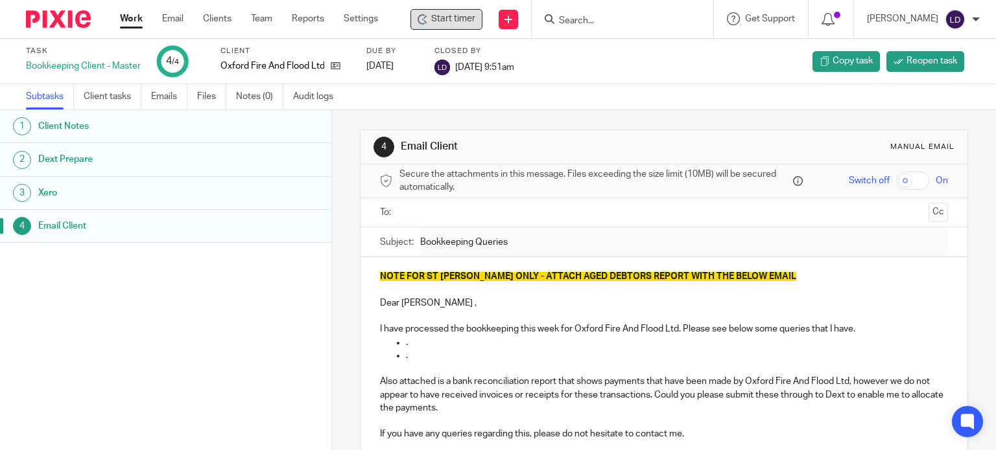
click at [124, 21] on link "Work" at bounding box center [131, 18] width 23 height 13
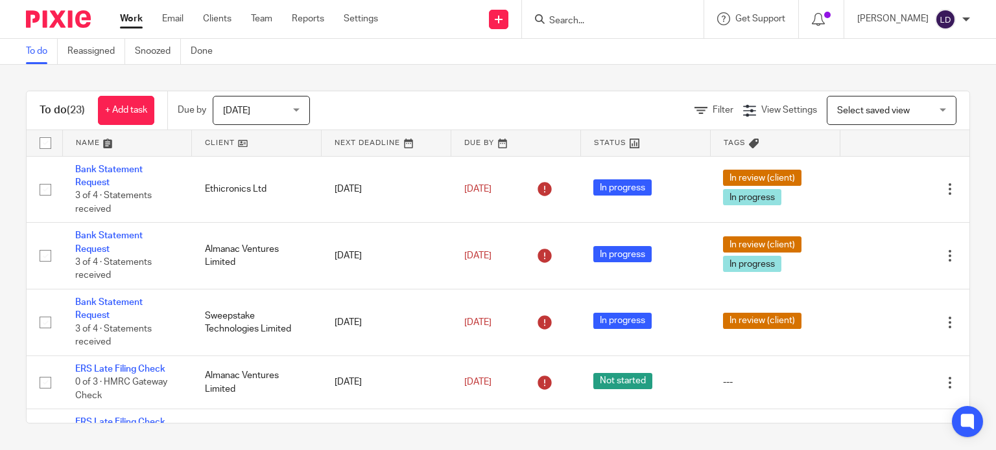
click at [244, 140] on link at bounding box center [256, 143] width 129 height 26
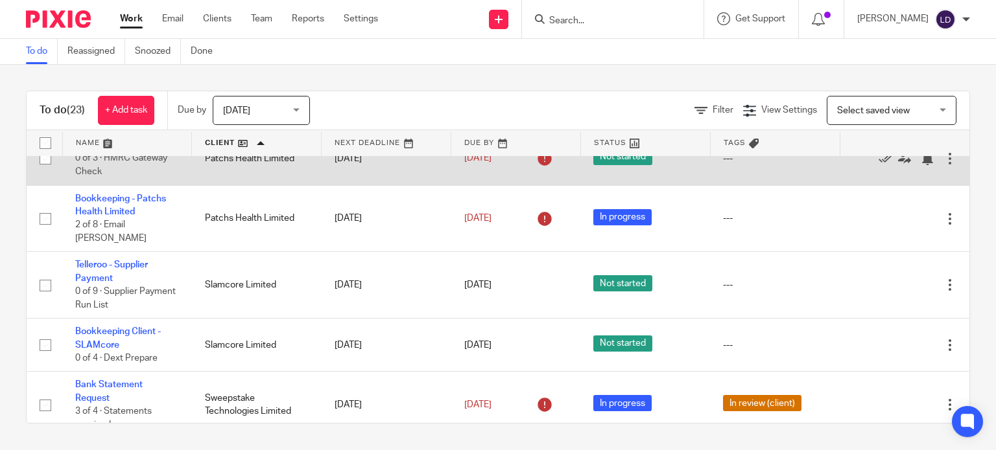
scroll to position [1107, 0]
